Goal: Find specific page/section: Find specific page/section

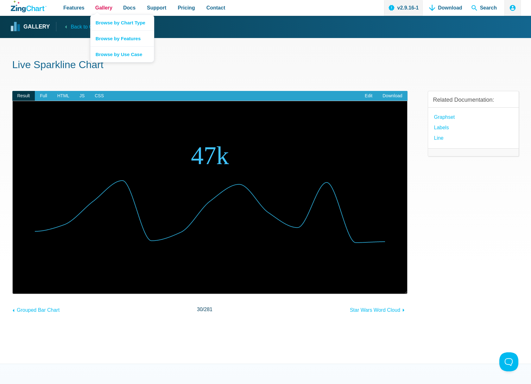
click at [102, 9] on span "Gallery" at bounding box center [103, 7] width 17 height 9
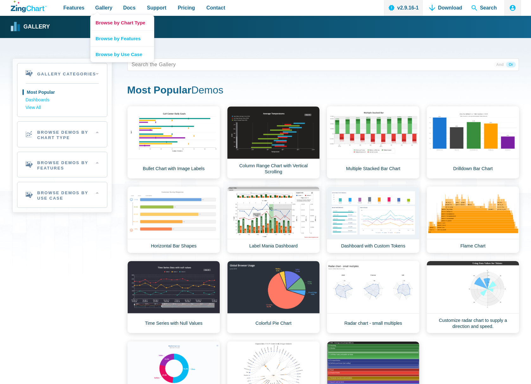
click at [110, 22] on link "Browse by Chart Type" at bounding box center [122, 23] width 63 height 16
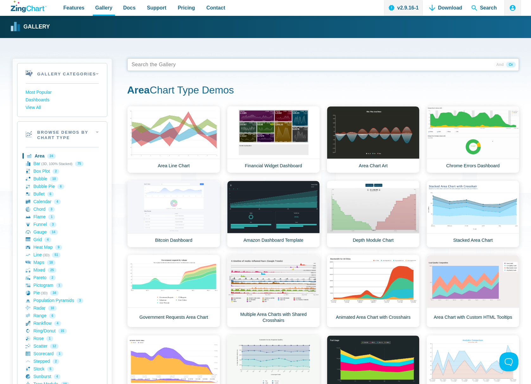
click at [197, 61] on tags "App Content" at bounding box center [323, 64] width 392 height 13
click at [204, 66] on tags "App Content" at bounding box center [323, 64] width 392 height 13
